Goal: Information Seeking & Learning: Learn about a topic

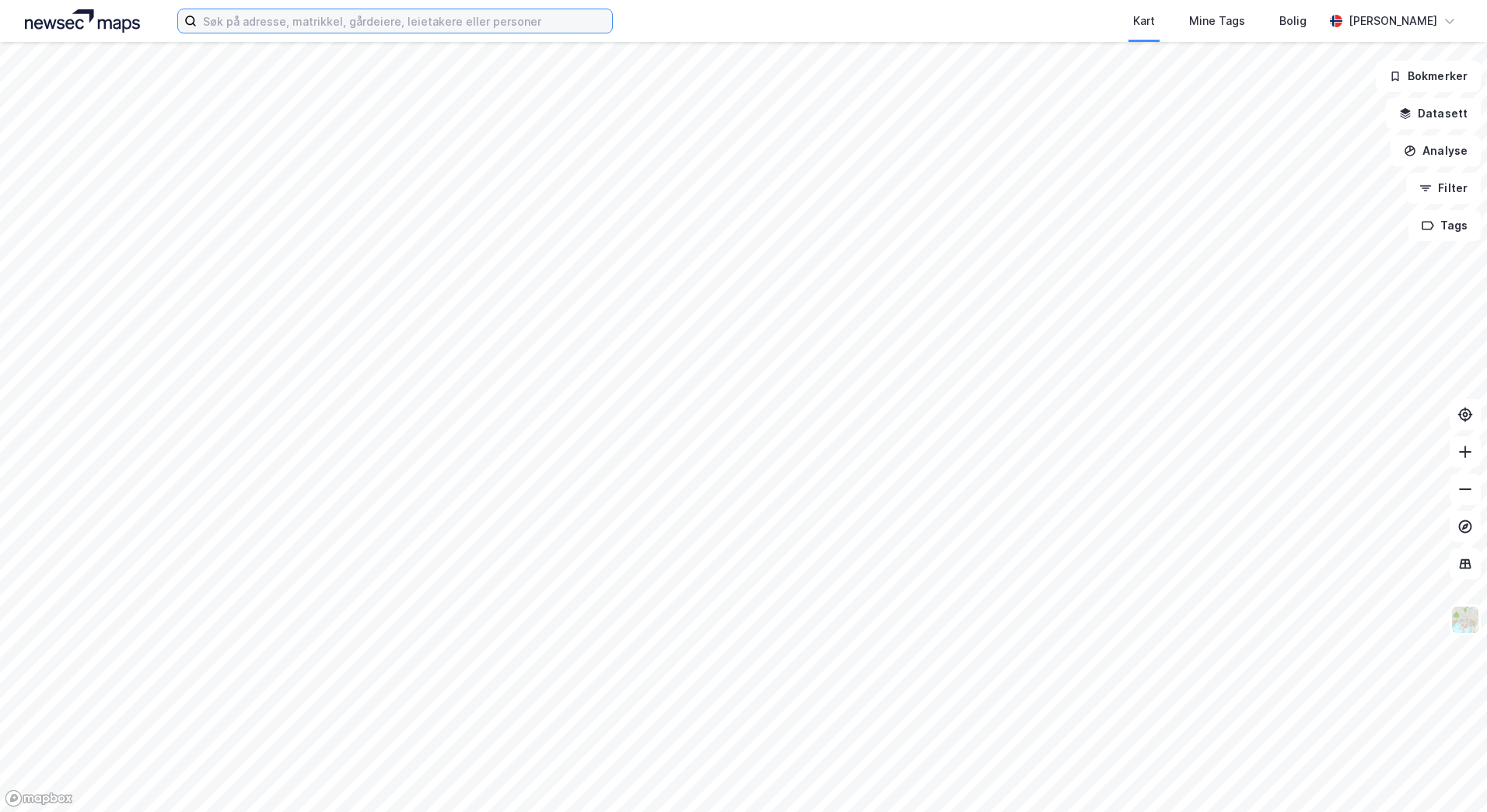
click at [392, 24] on input at bounding box center [403, 21] width 415 height 24
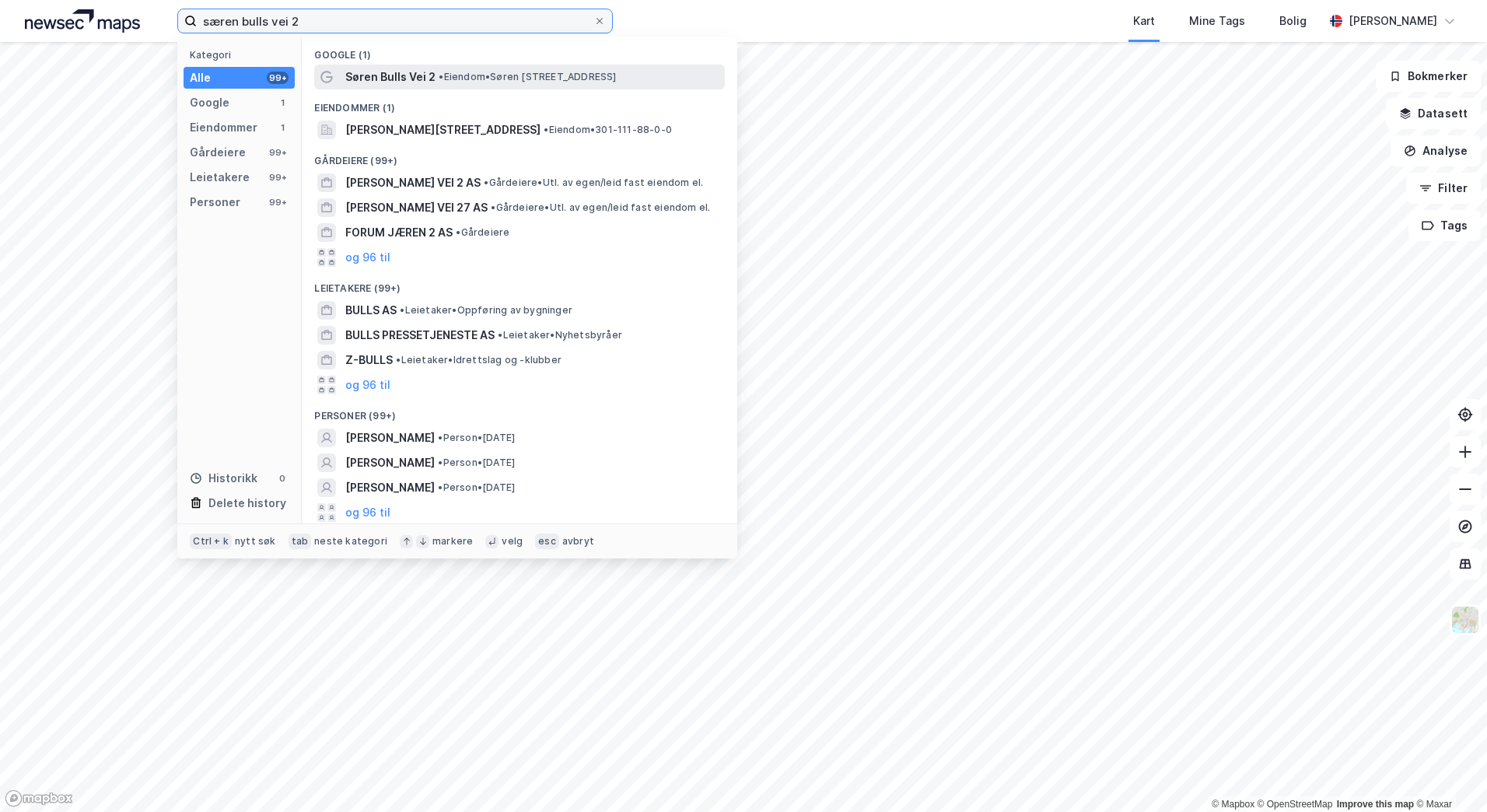
type input "særen bulls vei 2"
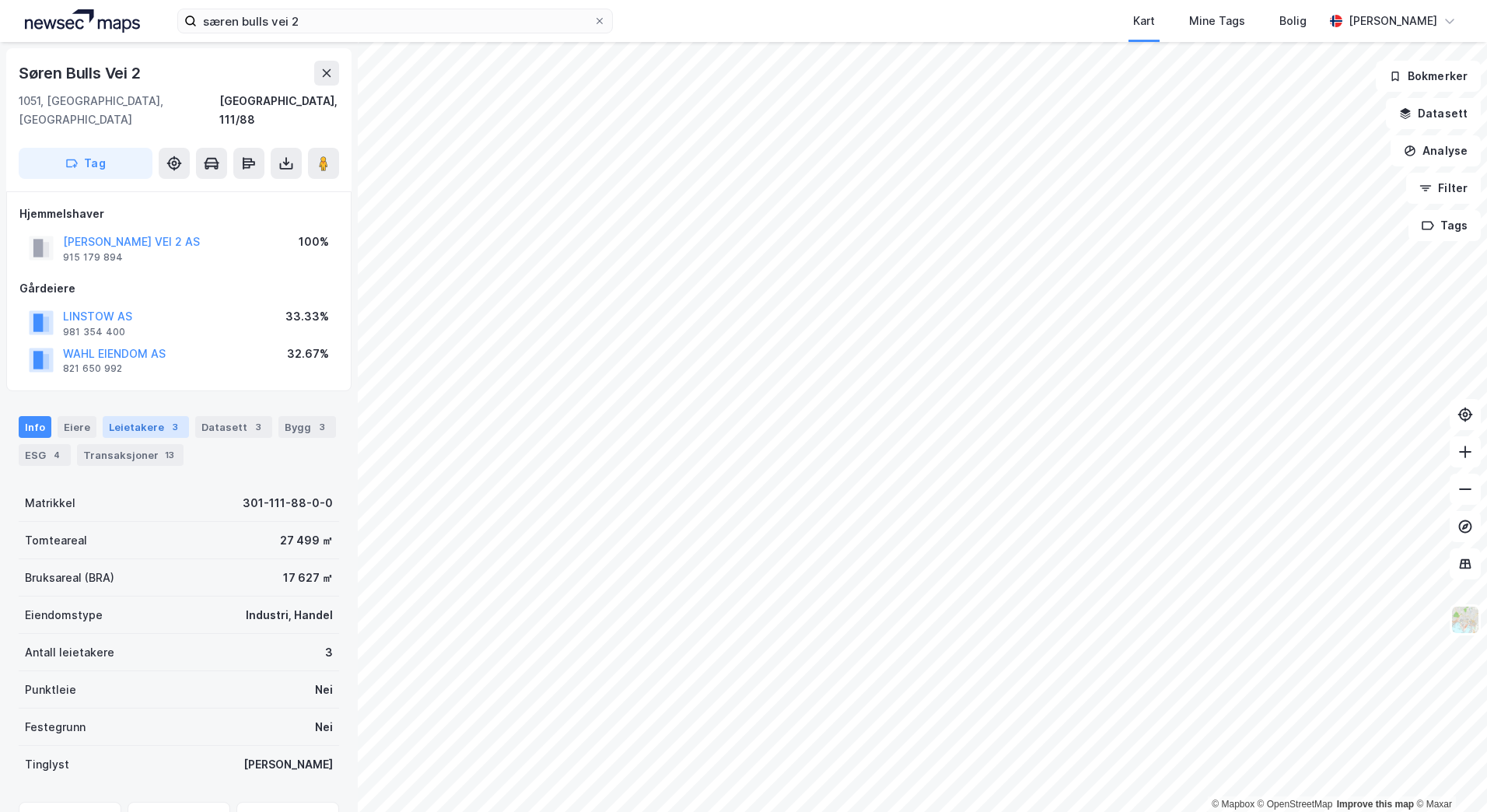
click at [147, 416] on div "Leietakere 3" at bounding box center [146, 426] width 86 height 22
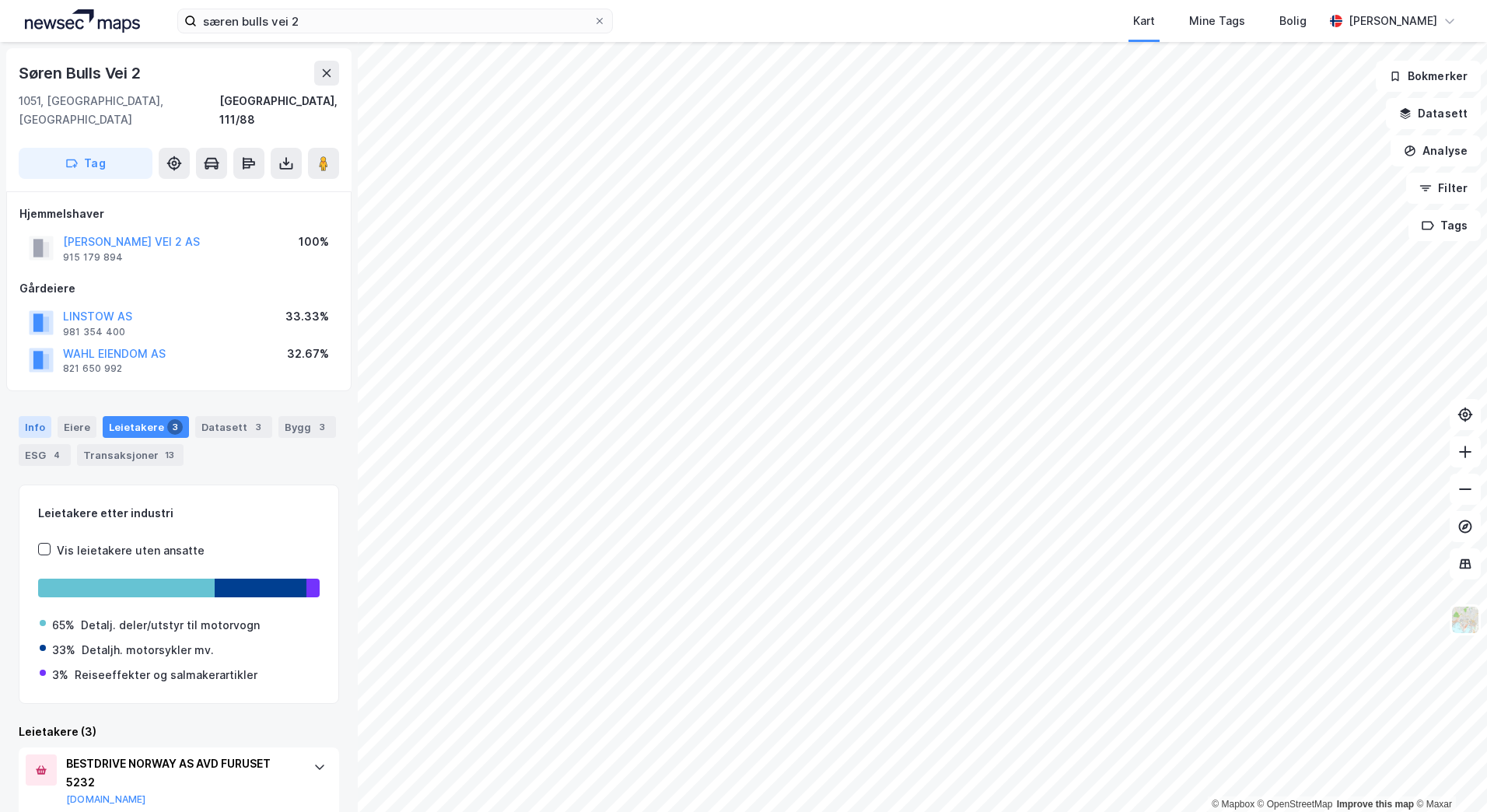
click at [47, 416] on div "Info" at bounding box center [34, 426] width 32 height 22
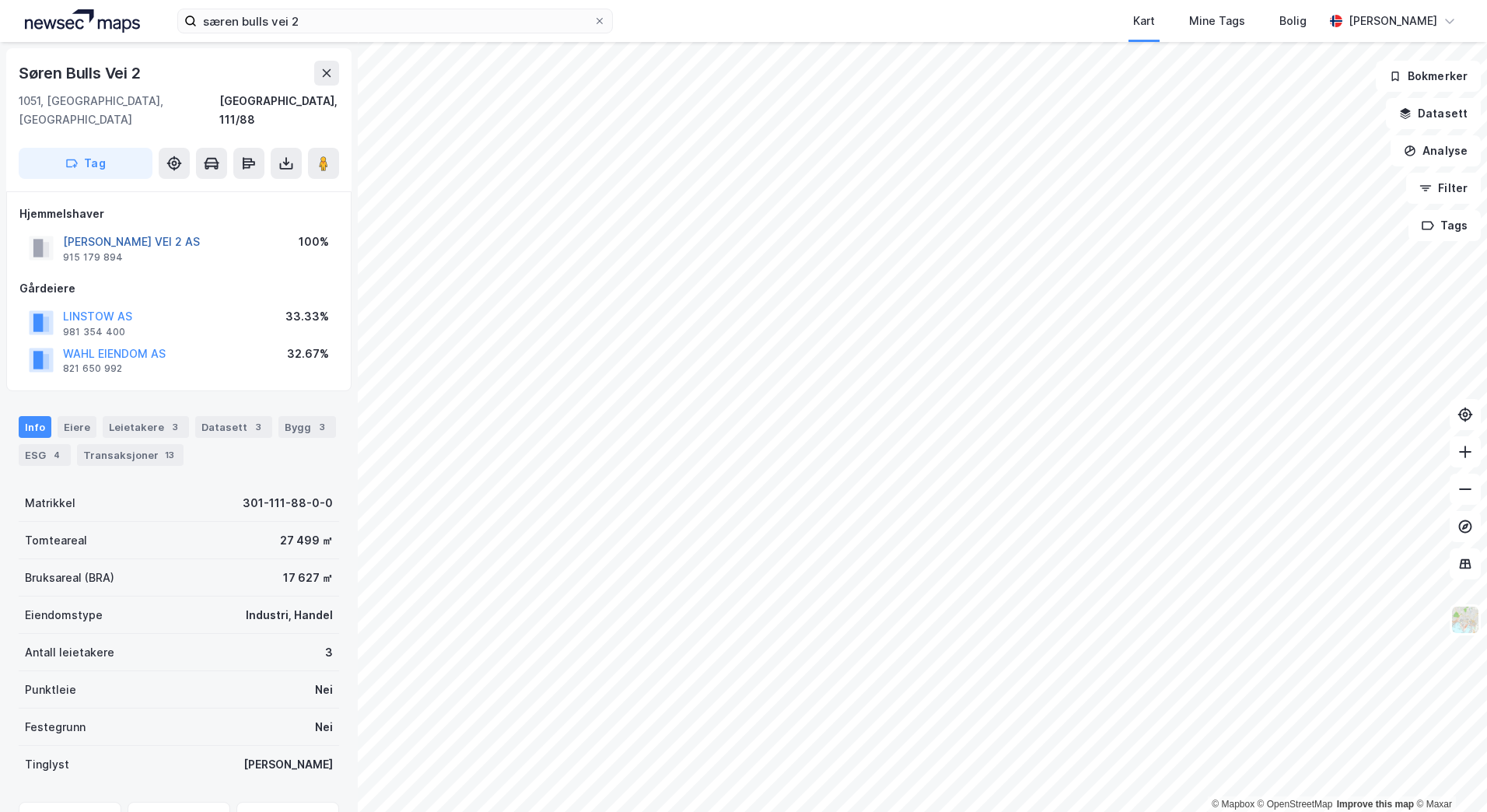
click at [0, 0] on button "[PERSON_NAME] VEI 2 AS" at bounding box center [0, 0] width 0 height 0
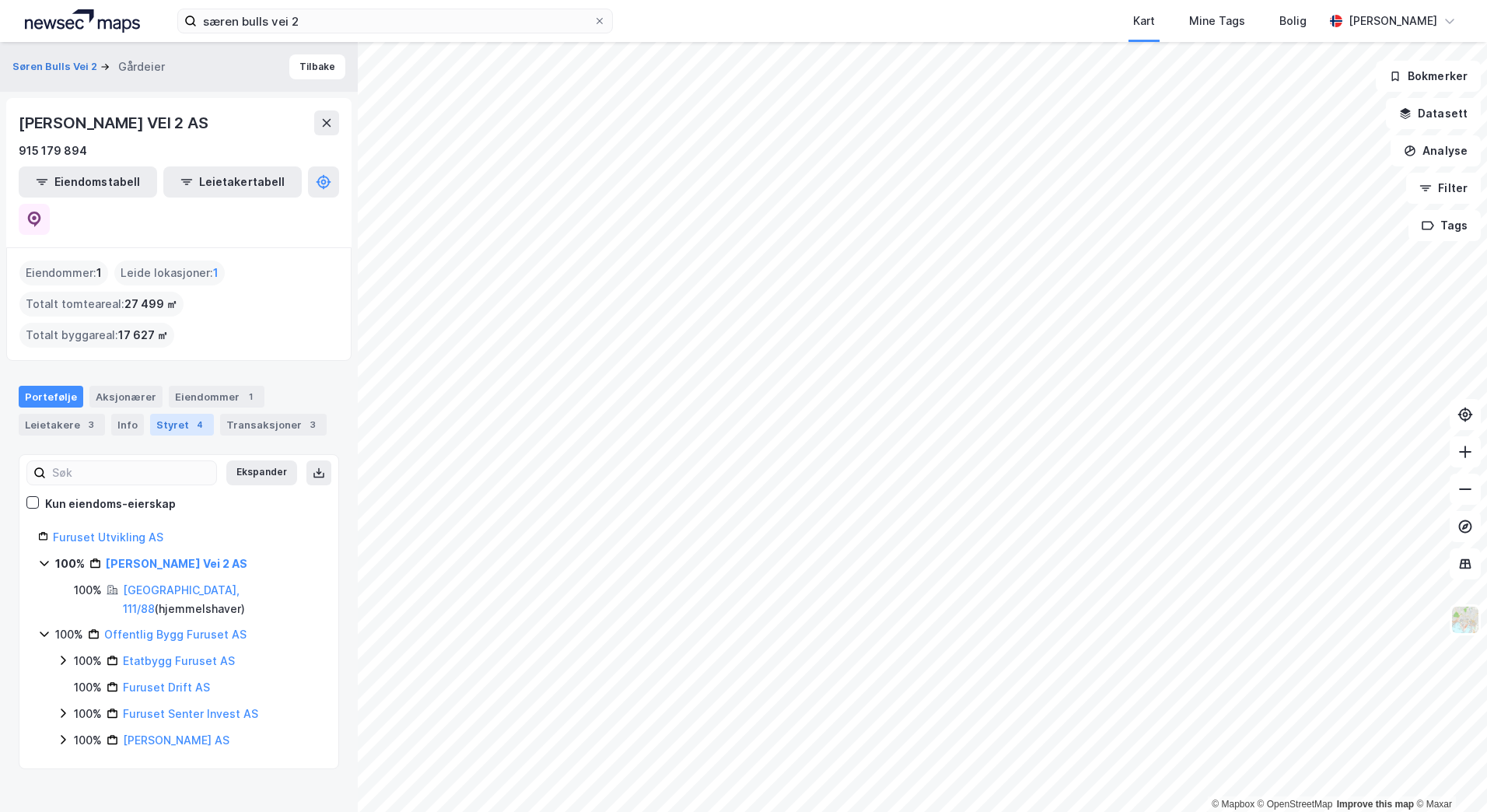
click at [182, 414] on div "Styret 4" at bounding box center [182, 424] width 64 height 22
